Goal: Task Accomplishment & Management: Use online tool/utility

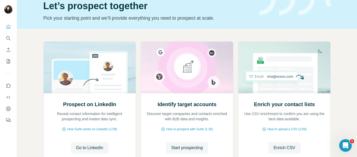
scroll to position [63, 0]
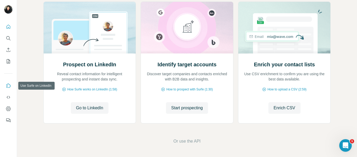
click at [8, 84] on icon "Use Surfe on LinkedIn" at bounding box center [9, 85] width 4 height 4
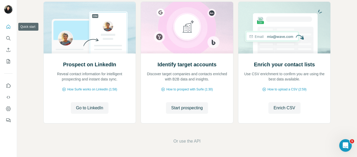
click at [7, 26] on icon "Quick start" at bounding box center [9, 27] width 4 height 4
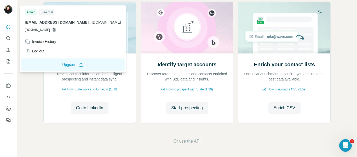
click at [8, 8] on img at bounding box center [8, 9] width 8 height 8
click at [6, 8] on img at bounding box center [8, 9] width 8 height 8
click at [8, 107] on icon "Dashboard" at bounding box center [8, 108] width 5 height 4
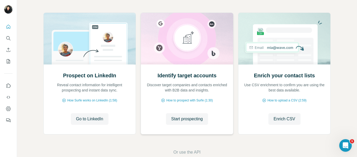
scroll to position [26, 0]
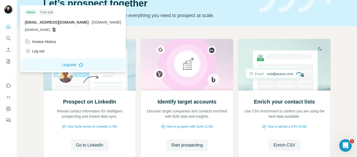
click at [8, 11] on img at bounding box center [8, 9] width 8 height 8
click at [8, 29] on icon "Quick start" at bounding box center [8, 26] width 5 height 5
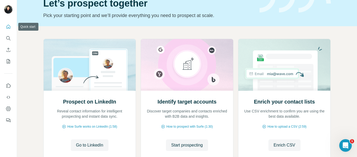
click at [10, 27] on icon "Quick start" at bounding box center [8, 26] width 5 height 5
click at [6, 25] on icon "Quick start" at bounding box center [8, 26] width 5 height 5
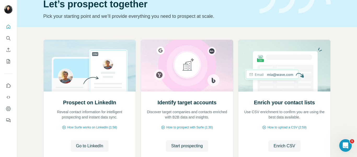
scroll to position [0, 0]
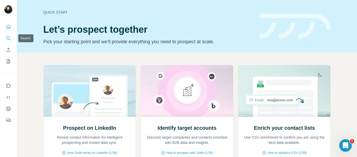
click at [8, 37] on icon "Search" at bounding box center [8, 38] width 5 height 5
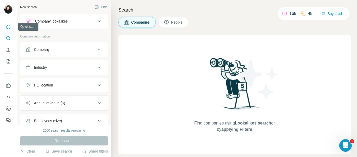
click at [8, 27] on icon "Quick start" at bounding box center [8, 26] width 5 height 5
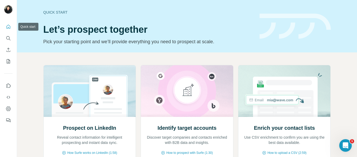
click at [10, 25] on icon "Quick start" at bounding box center [8, 26] width 5 height 5
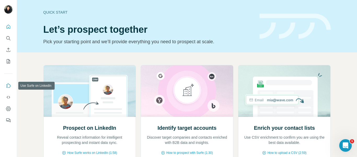
click at [6, 83] on icon "Use Surfe on LinkedIn" at bounding box center [8, 85] width 5 height 5
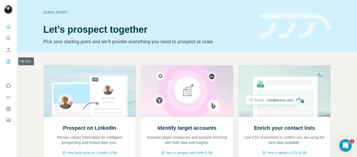
click at [5, 61] on button "My lists" at bounding box center [8, 60] width 8 height 9
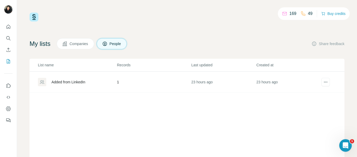
click at [70, 42] on button "Companies" at bounding box center [75, 43] width 37 height 11
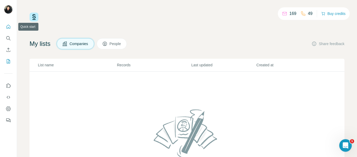
click at [6, 27] on icon "Quick start" at bounding box center [8, 26] width 5 height 5
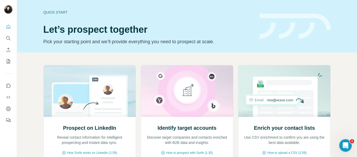
drag, startPoint x: 277, startPoint y: 23, endPoint x: 239, endPoint y: 59, distance: 52.3
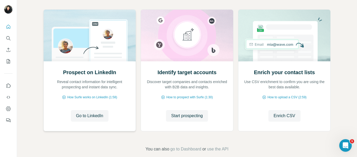
scroll to position [63, 0]
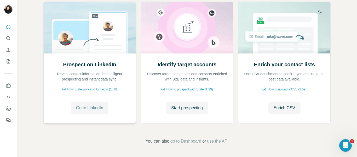
click at [94, 108] on span "Go to LinkedIn" at bounding box center [89, 108] width 27 height 6
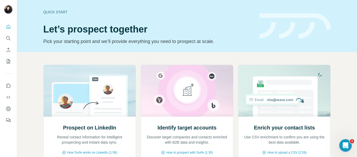
scroll to position [0, 0]
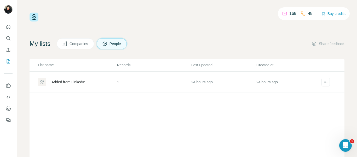
click at [88, 146] on div "List name Records Last updated Created at Added from LinkedIn 1 24 hours ago 24…" at bounding box center [187, 129] width 315 height 141
